Goal: Task Accomplishment & Management: Manage account settings

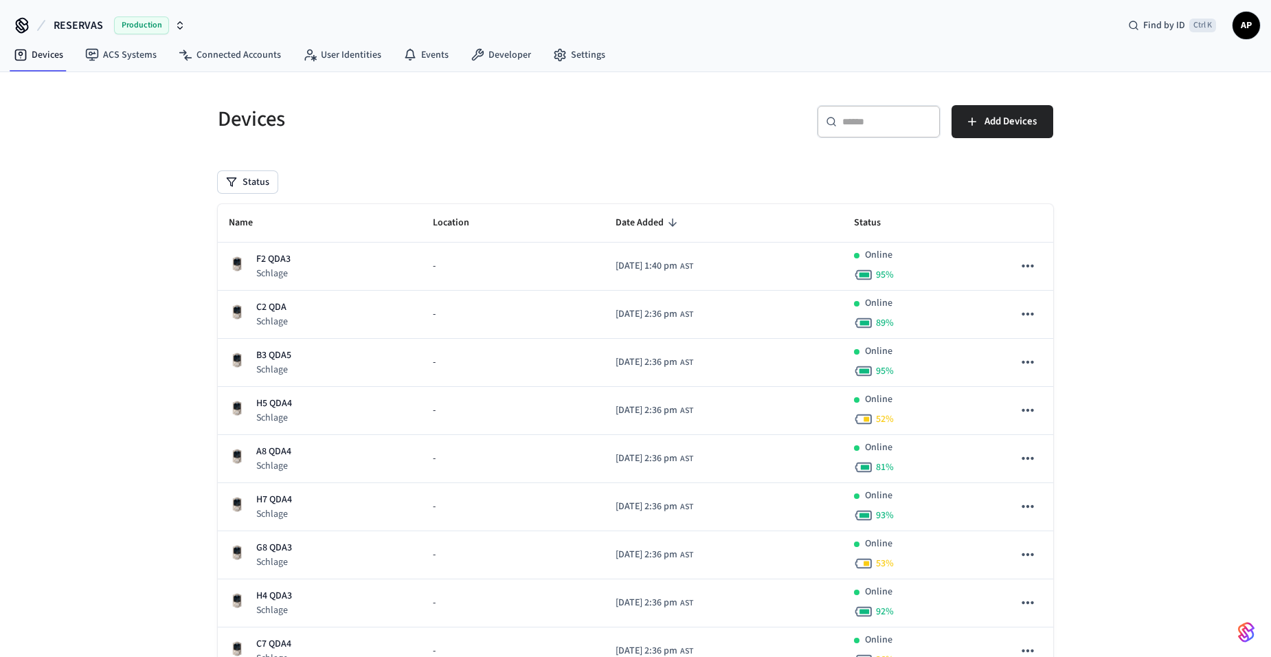
click at [1239, 25] on span "AP" at bounding box center [1246, 25] width 25 height 25
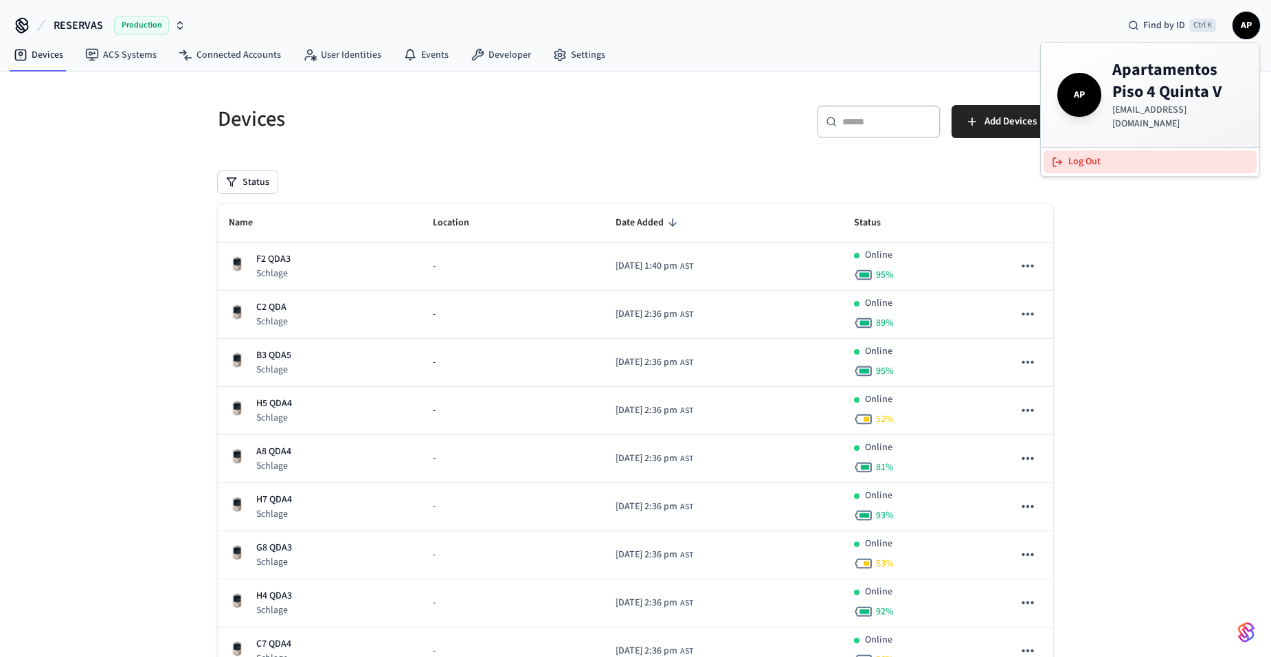
click at [1114, 158] on button "Log Out" at bounding box center [1150, 162] width 213 height 23
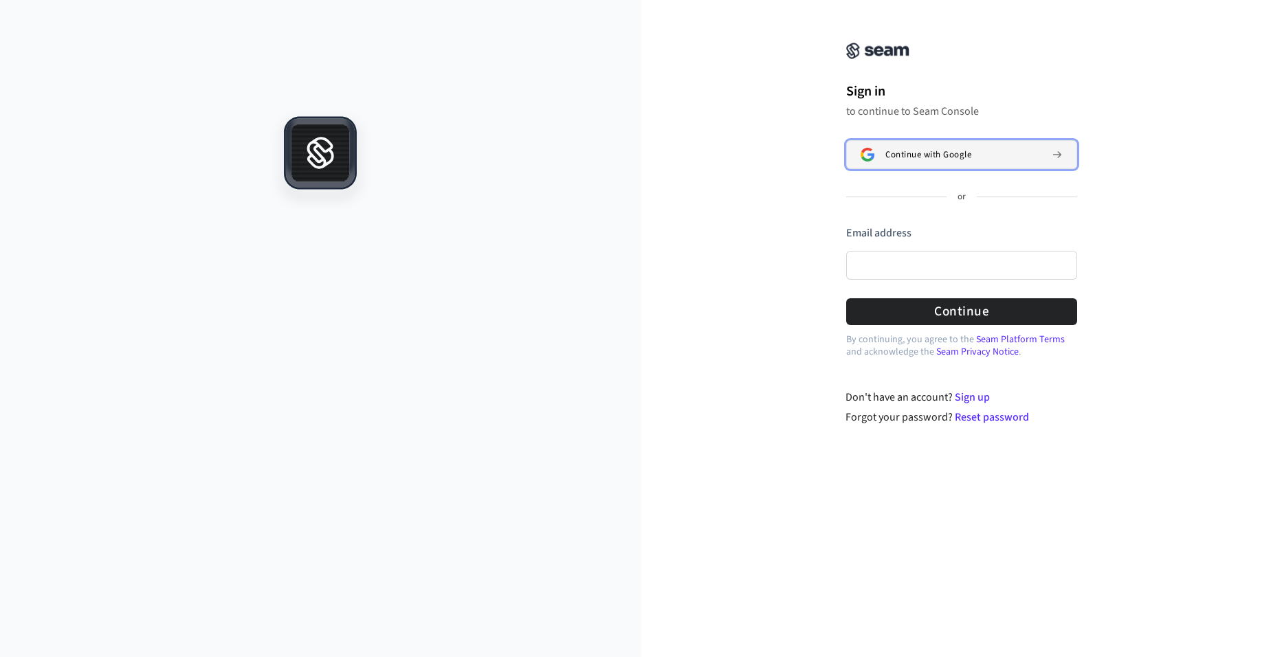
click at [903, 155] on span "Continue with Google" at bounding box center [928, 154] width 86 height 11
